Goal: Register for event/course

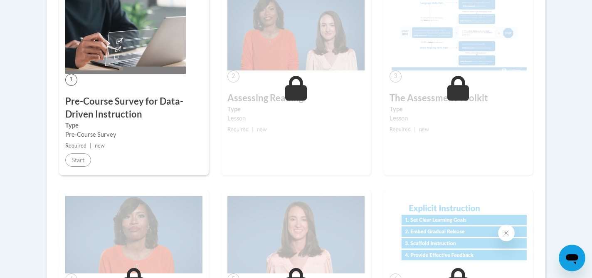
scroll to position [263, 0]
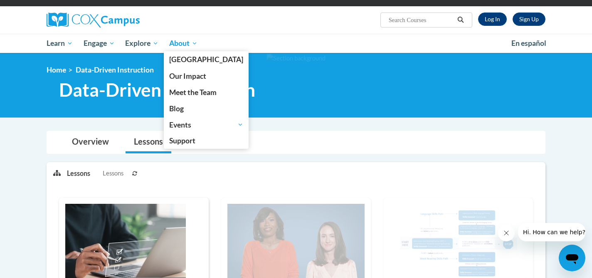
scroll to position [53, 0]
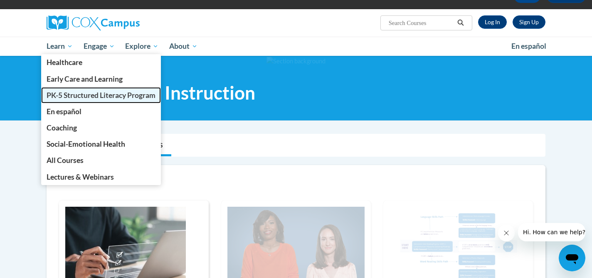
click at [63, 100] on link "PK-5 Structured Literacy Program" at bounding box center [101, 95] width 120 height 16
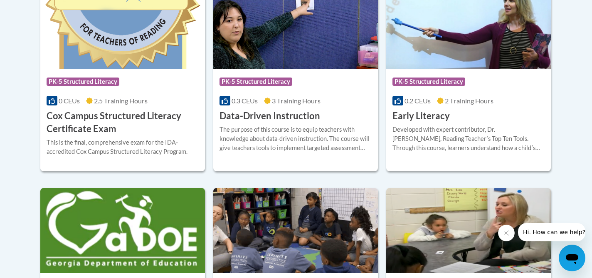
scroll to position [397, 0]
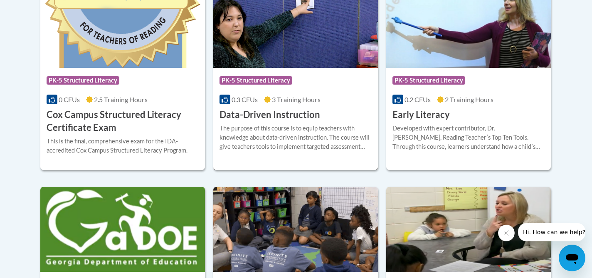
click at [247, 103] on span "0.3 CEUs" at bounding box center [245, 99] width 26 height 8
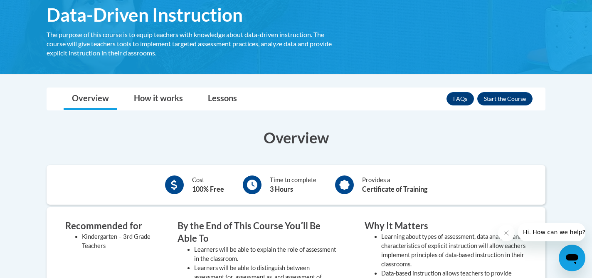
scroll to position [85, 0]
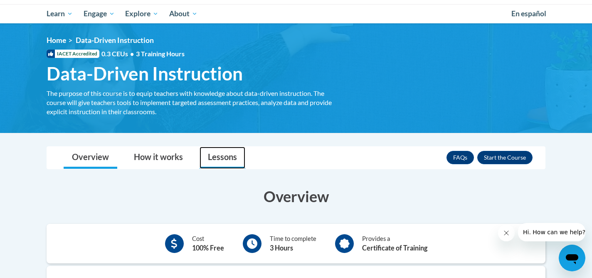
click at [222, 158] on link "Lessons" at bounding box center [223, 157] width 46 height 22
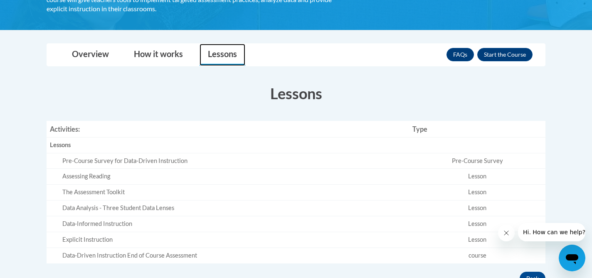
scroll to position [180, 0]
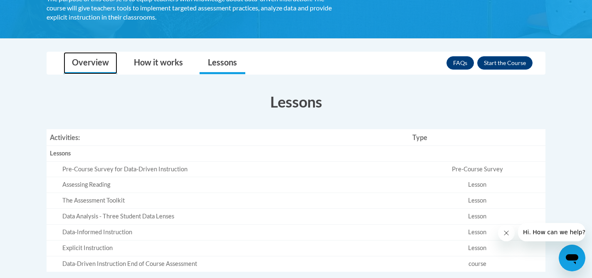
click at [91, 66] on link "Overview" at bounding box center [91, 63] width 54 height 22
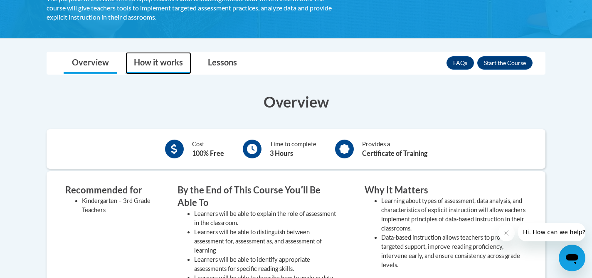
click at [146, 62] on link "How it works" at bounding box center [159, 63] width 66 height 22
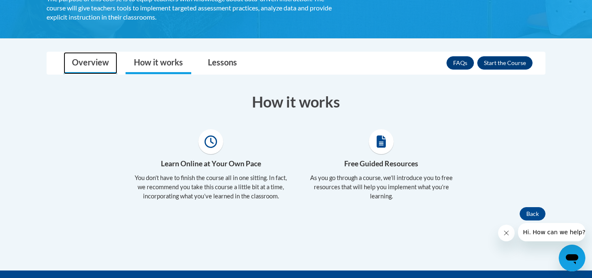
click at [92, 62] on link "Overview" at bounding box center [91, 63] width 54 height 22
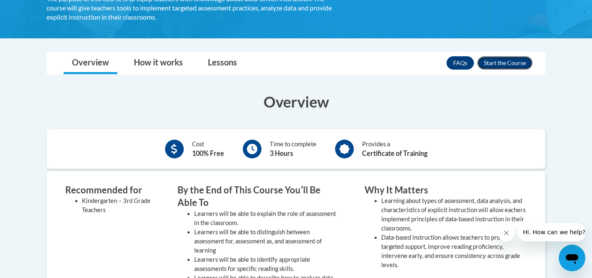
click at [514, 57] on button "Enroll" at bounding box center [505, 62] width 55 height 13
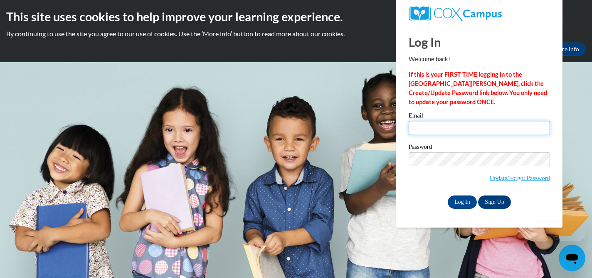
click at [417, 131] on input "Email" at bounding box center [479, 128] width 141 height 14
type input "[EMAIL_ADDRESS][DOMAIN_NAME]"
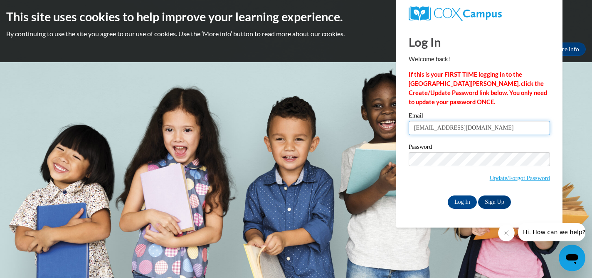
click at [448, 195] on input "Log In" at bounding box center [462, 201] width 29 height 13
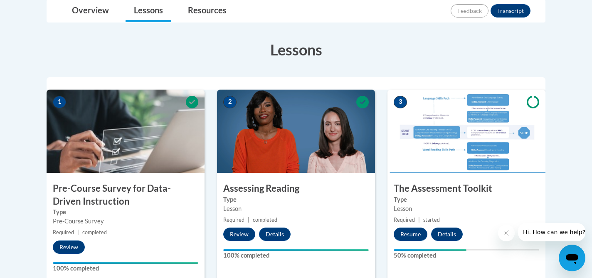
scroll to position [281, 0]
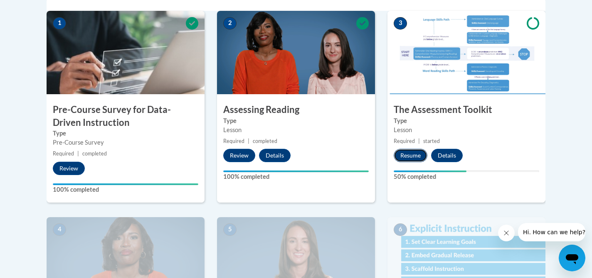
click at [406, 155] on button "Resume" at bounding box center [411, 155] width 34 height 13
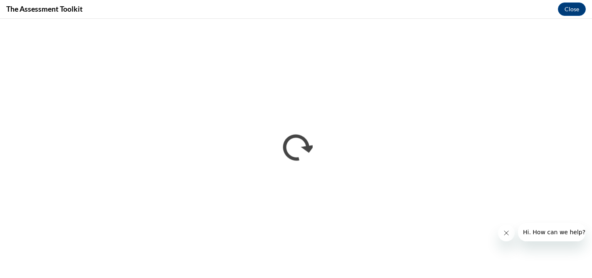
scroll to position [0, 0]
click at [568, 6] on button "Close" at bounding box center [572, 8] width 28 height 13
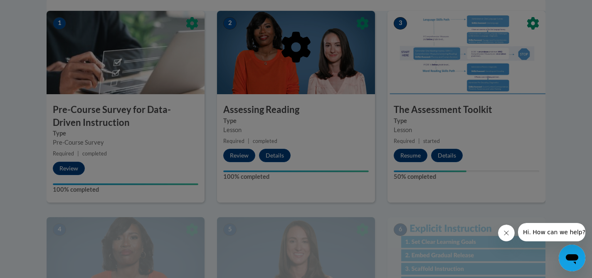
click at [507, 231] on icon "Close message from company" at bounding box center [506, 232] width 7 height 7
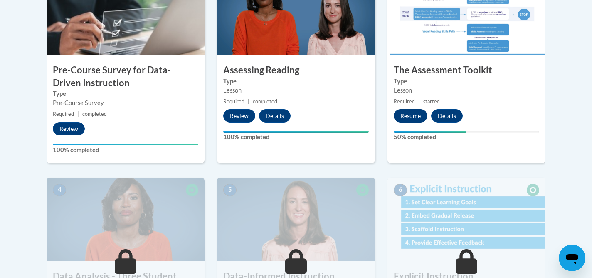
scroll to position [321, 0]
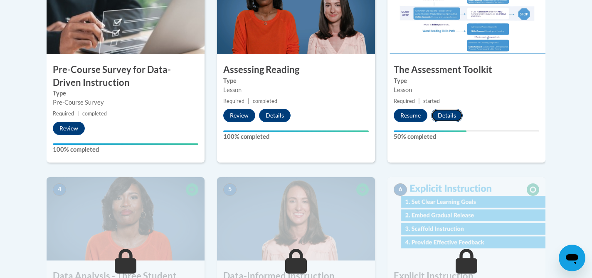
click at [446, 114] on button "Details" at bounding box center [447, 115] width 32 height 13
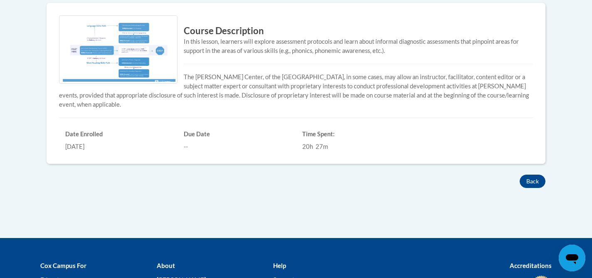
scroll to position [185, 0]
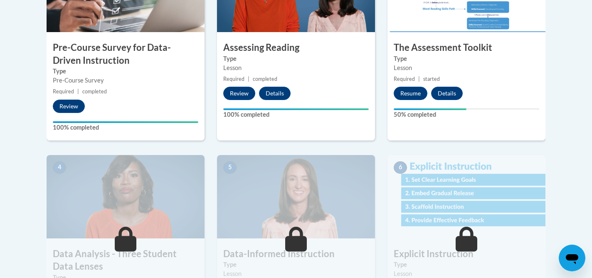
scroll to position [340, 0]
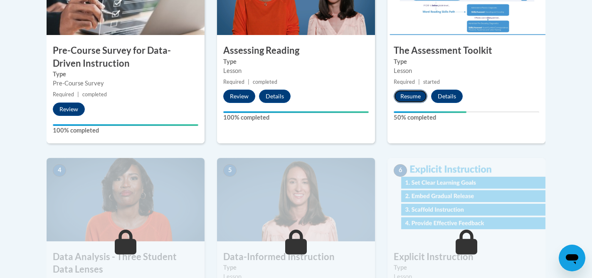
click at [407, 92] on button "Resume" at bounding box center [411, 95] width 34 height 13
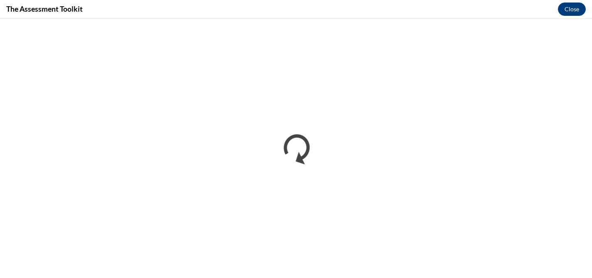
scroll to position [0, 0]
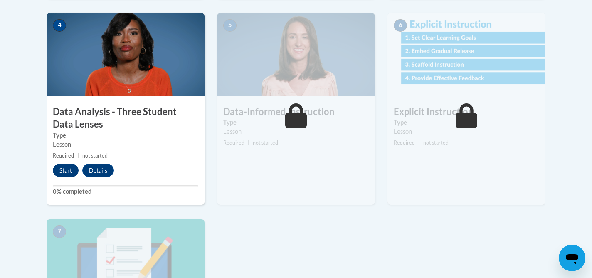
scroll to position [484, 0]
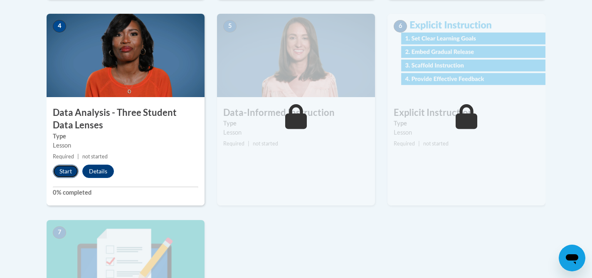
click at [58, 168] on button "Start" at bounding box center [66, 170] width 26 height 13
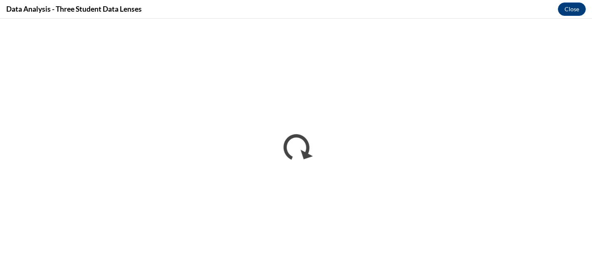
scroll to position [0, 0]
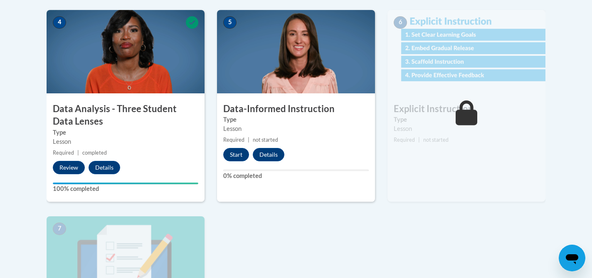
scroll to position [489, 0]
